Goal: Check status: Check status

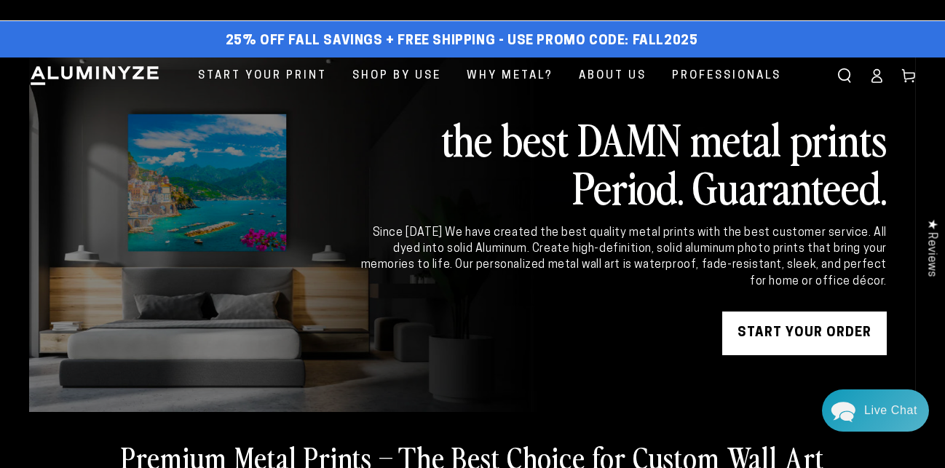
click at [875, 79] on icon at bounding box center [876, 75] width 15 height 15
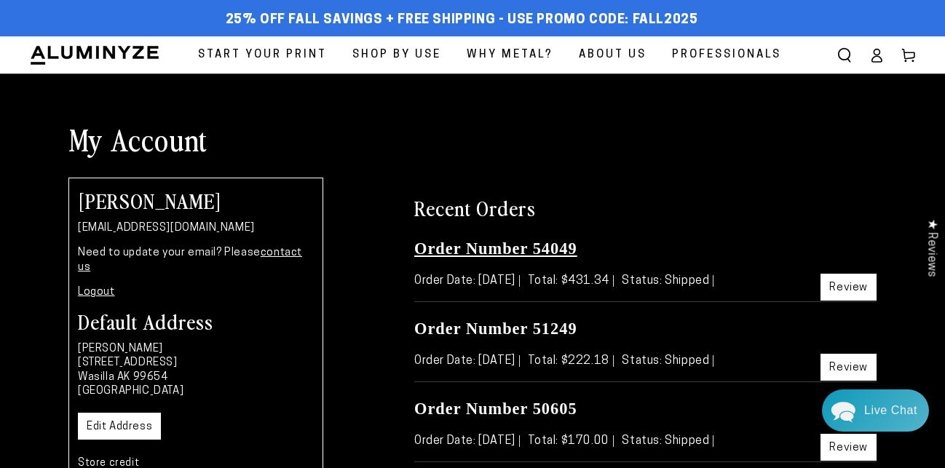
click at [454, 247] on link "Order Number 54049" at bounding box center [495, 248] width 163 height 18
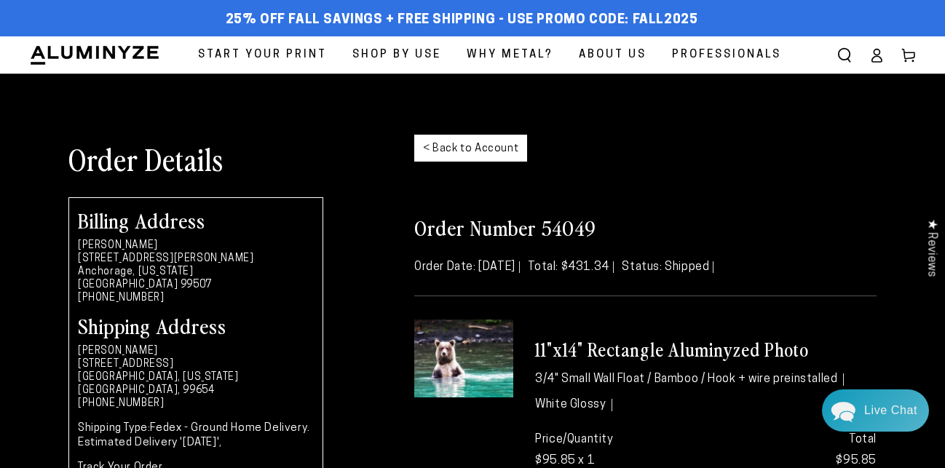
click at [269, 51] on span "Start Your Print" at bounding box center [262, 55] width 129 height 20
